Goal: Use online tool/utility: Utilize a website feature to perform a specific function

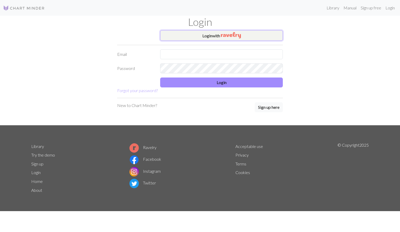
click at [187, 35] on button "Login with" at bounding box center [221, 35] width 123 height 10
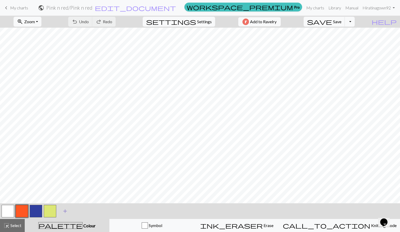
click at [62, 211] on span "add" at bounding box center [65, 210] width 6 height 7
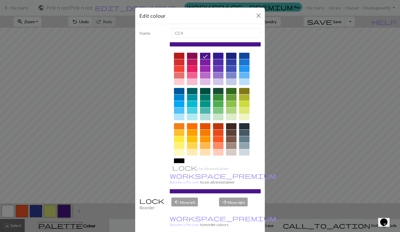
click at [191, 69] on div at bounding box center [192, 69] width 10 height 6
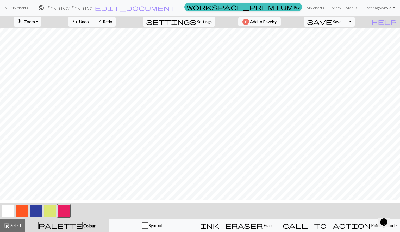
scroll to position [74, 0]
click at [33, 209] on button "button" at bounding box center [36, 211] width 13 height 13
click at [63, 208] on button "button" at bounding box center [64, 211] width 13 height 13
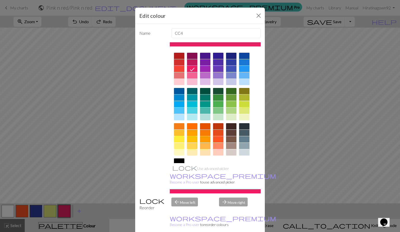
click at [190, 74] on div at bounding box center [192, 75] width 10 height 6
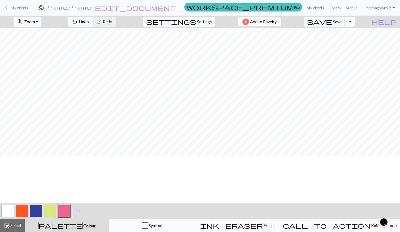
scroll to position [0, 0]
click at [65, 209] on button "button" at bounding box center [64, 211] width 13 height 13
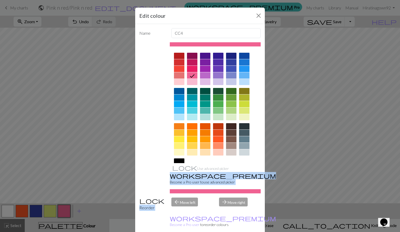
drag, startPoint x: 65, startPoint y: 209, endPoint x: 201, endPoint y: 60, distance: 202.0
click at [201, 60] on div "Edit colour Name CC4 Use advanced picker workspace_premium Become a Pro user to…" at bounding box center [200, 116] width 400 height 232
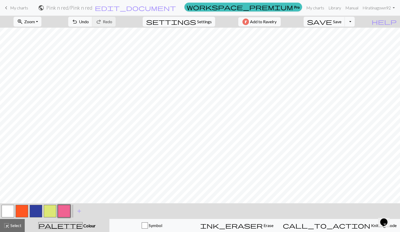
click at [66, 209] on button "button" at bounding box center [64, 211] width 13 height 13
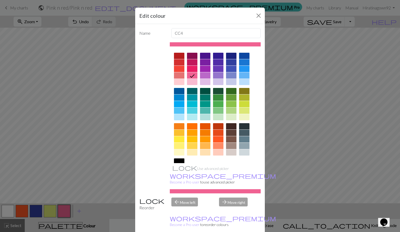
click at [188, 62] on div at bounding box center [192, 62] width 10 height 6
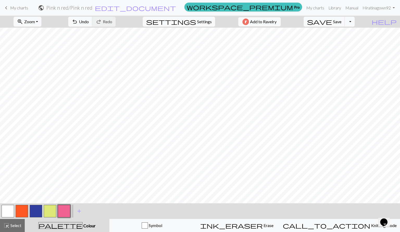
click at [164, 99] on div "zoom_in Zoom Zoom Fit all Fit width Fit height 50% 100% 150% 200% undo Undo Und…" at bounding box center [200, 124] width 400 height 216
click at [21, 213] on button "button" at bounding box center [22, 211] width 13 height 13
click at [65, 212] on button "button" at bounding box center [64, 211] width 13 height 13
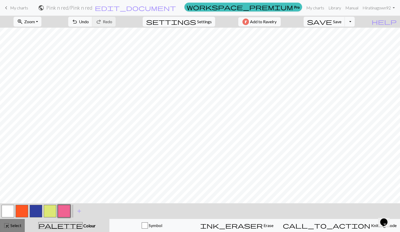
click at [21, 225] on span "Select" at bounding box center [16, 225] width 12 height 5
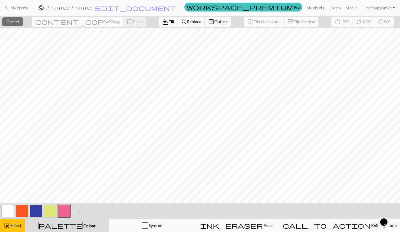
click at [169, 23] on span "Fill" at bounding box center [171, 21] width 5 height 5
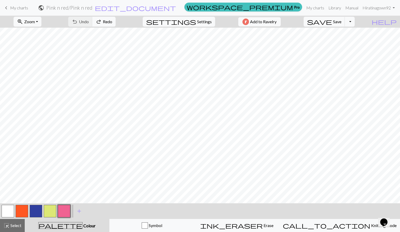
click at [8, 209] on button "button" at bounding box center [8, 211] width 13 height 13
click at [66, 206] on button "button" at bounding box center [64, 211] width 13 height 13
